Goal: Find specific fact: Find specific fact

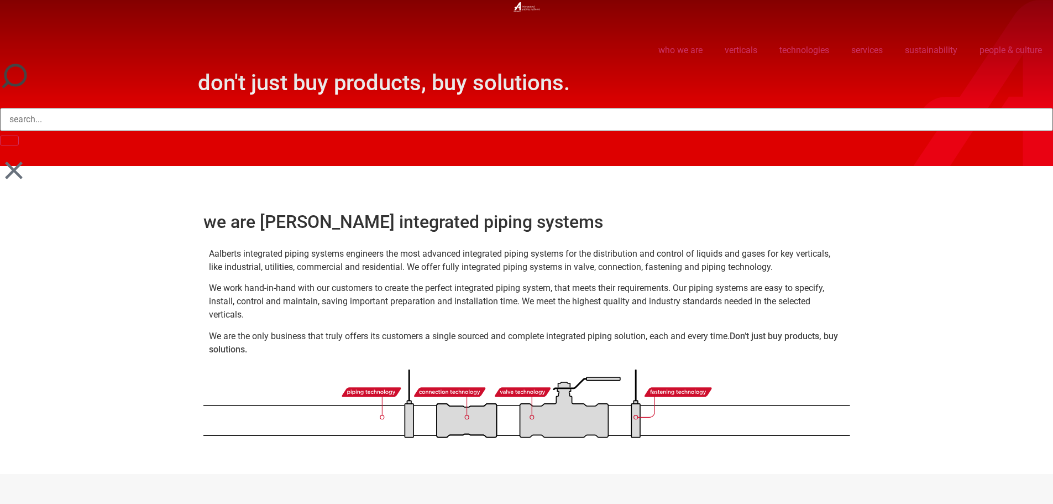
click at [14, 76] on icon at bounding box center [14, 77] width 28 height 28
click at [36, 121] on input "Search" at bounding box center [526, 119] width 1053 height 23
type input "TDX42"
click at [0, 135] on button "Search" at bounding box center [9, 140] width 19 height 10
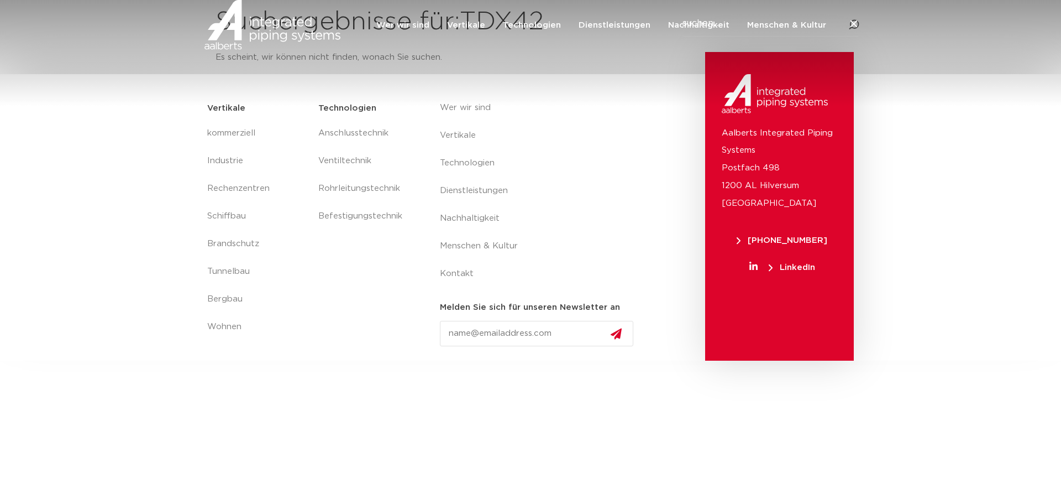
click at [926, 169] on section "Vertikale kommerziell Industrie Rechenzentren Schiffbau Brandschutz Tunnelbau B…" at bounding box center [530, 217] width 1061 height 286
